Goal: Navigation & Orientation: Find specific page/section

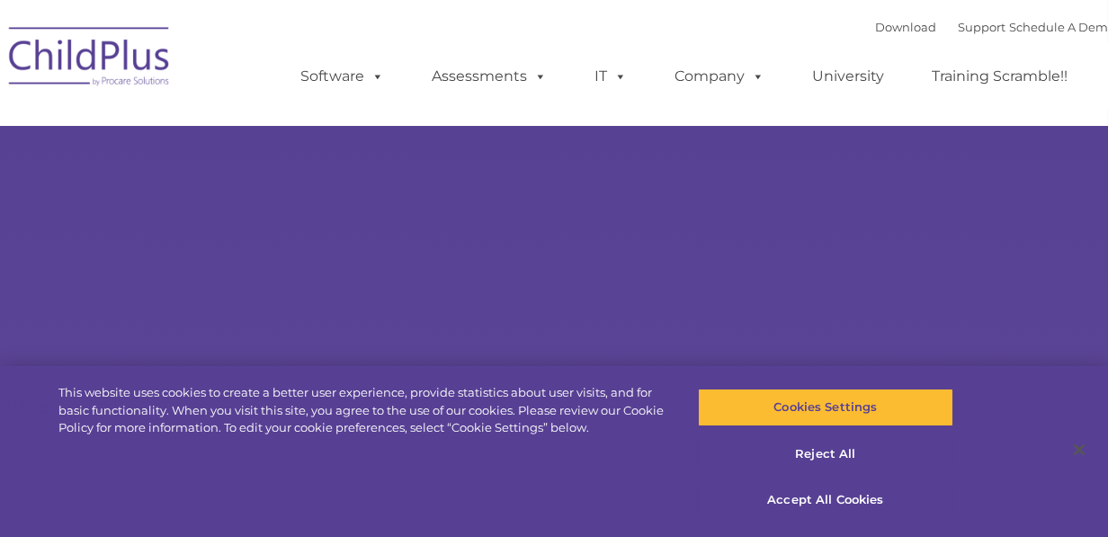
type input ""
select select "MEDIUM"
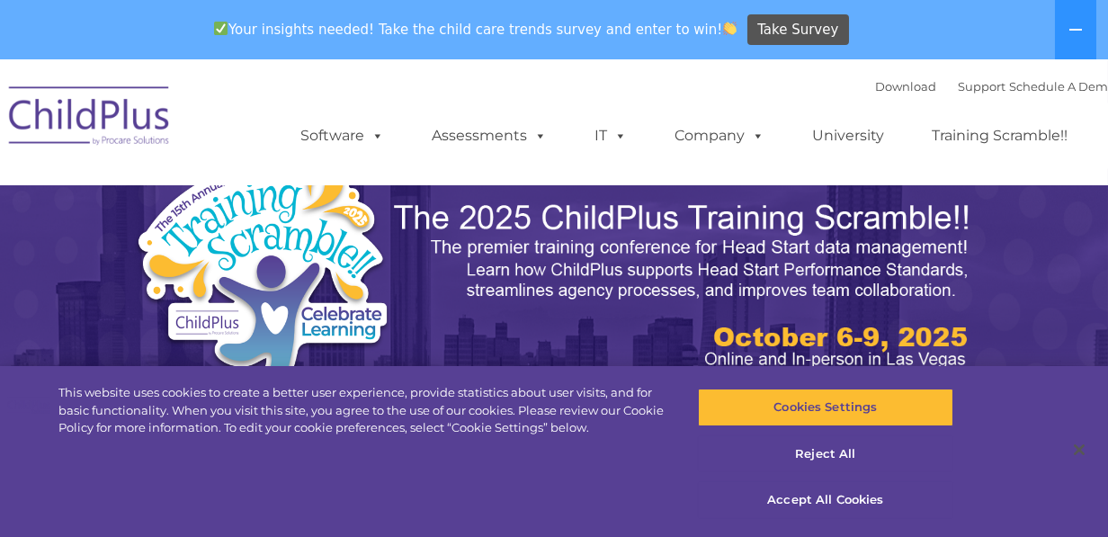
click at [120, 123] on img at bounding box center [90, 119] width 180 height 90
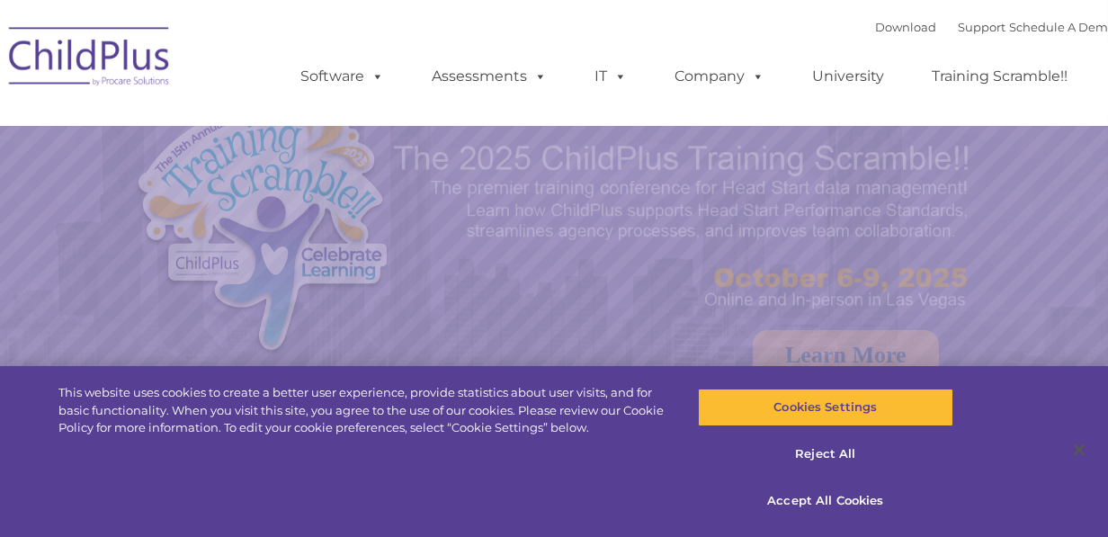
select select "MEDIUM"
